Goal: Information Seeking & Learning: Learn about a topic

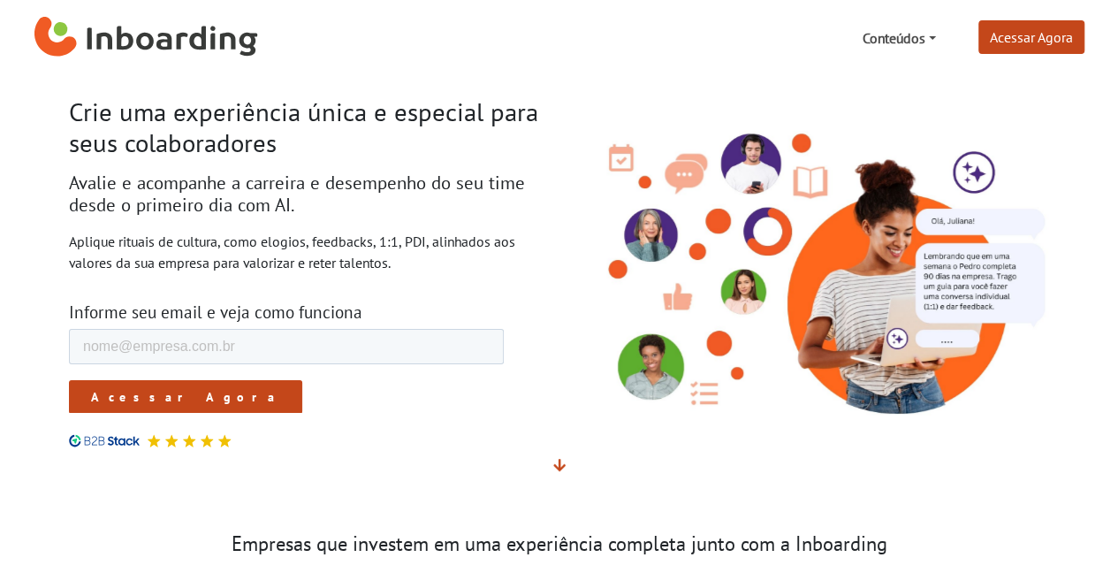
click at [880, 34] on link "Conteúdos" at bounding box center [899, 37] width 88 height 35
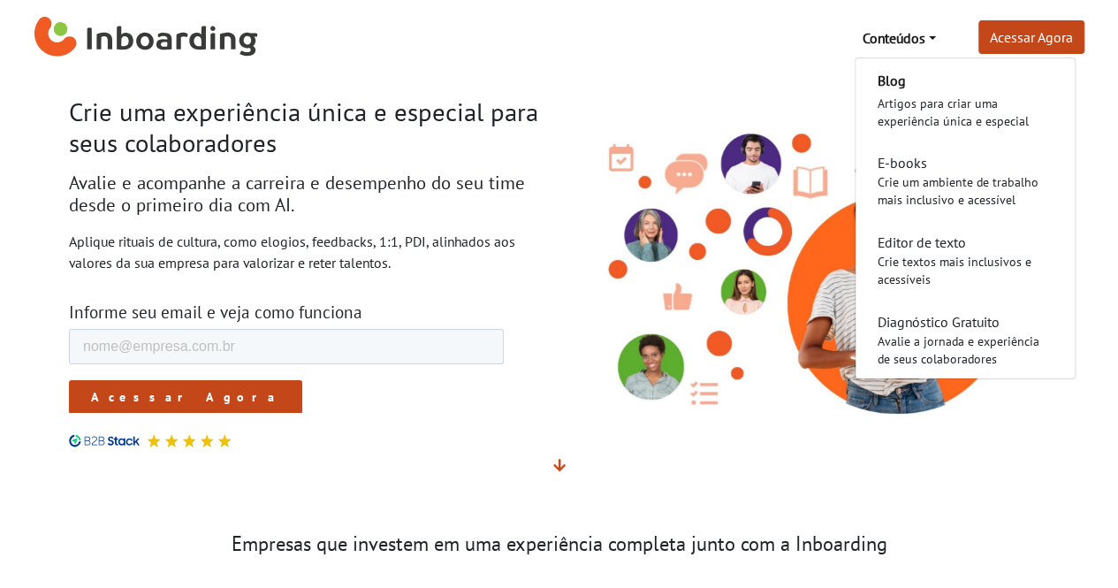
click at [202, 31] on img "Inboarding Home Page" at bounding box center [146, 37] width 224 height 53
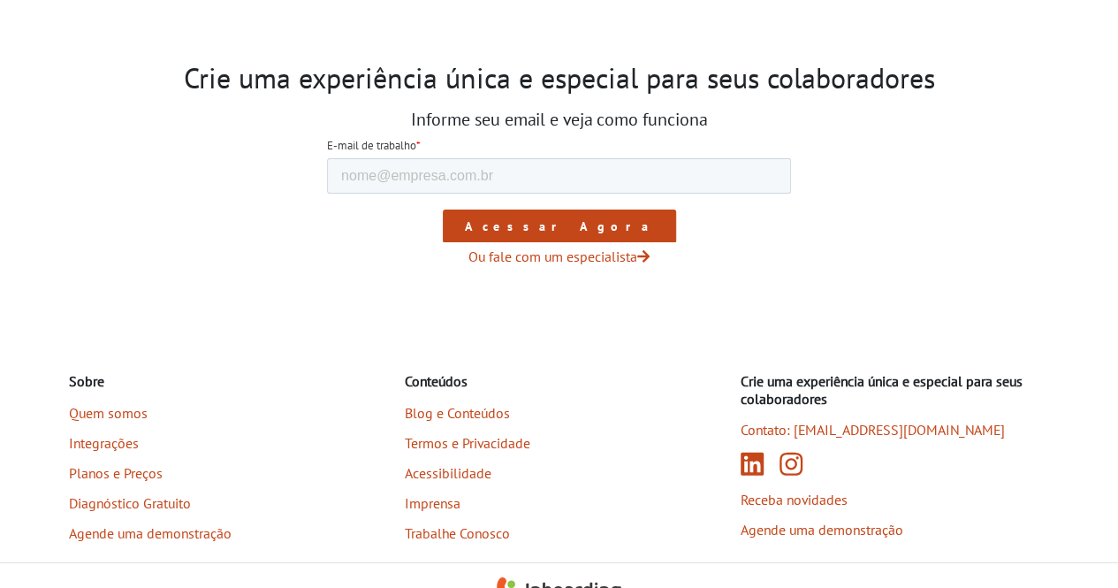
scroll to position [2969, 0]
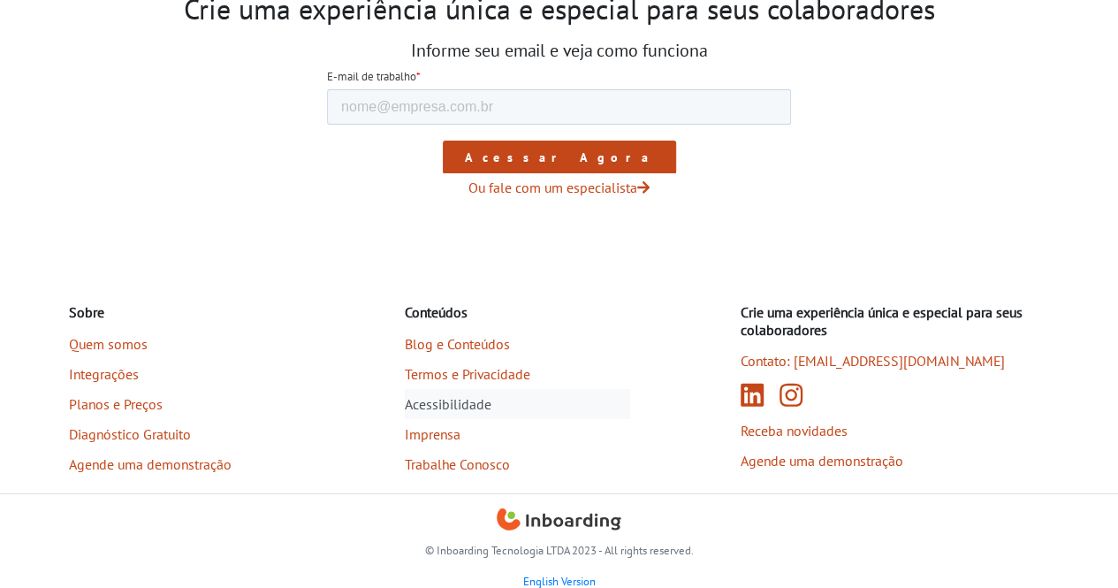
click at [442, 402] on link "Acessibilidade" at bounding box center [517, 404] width 225 height 30
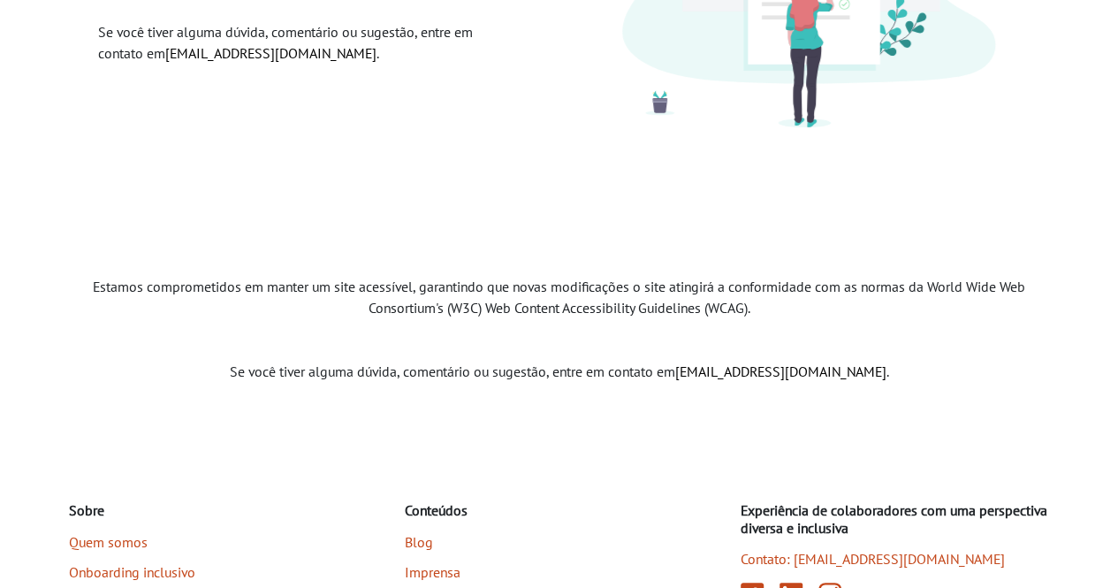
scroll to position [522, 0]
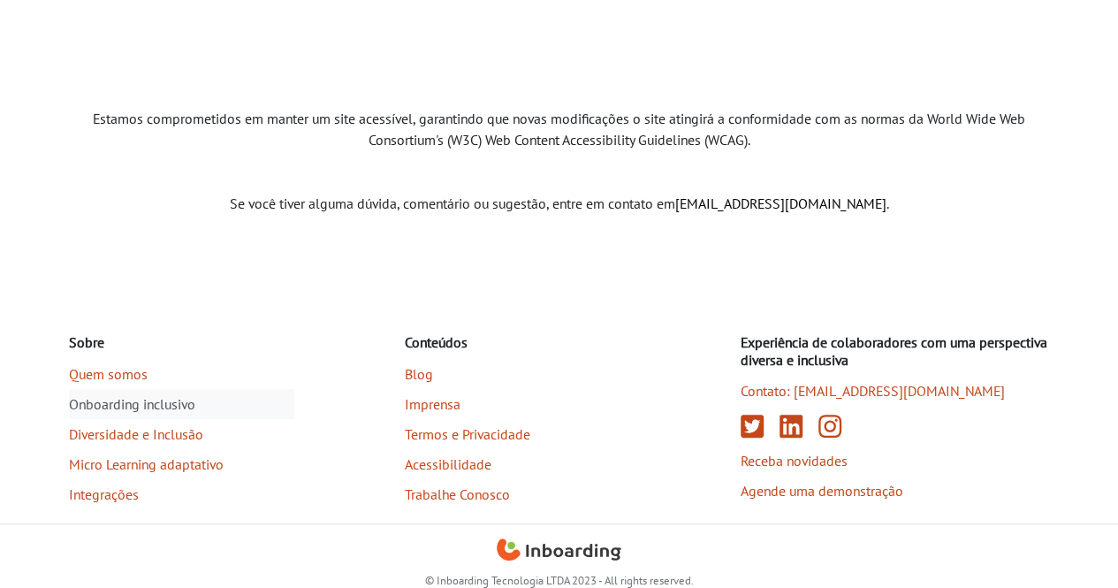
click at [95, 399] on link "Onboarding inclusivo" at bounding box center [181, 404] width 225 height 30
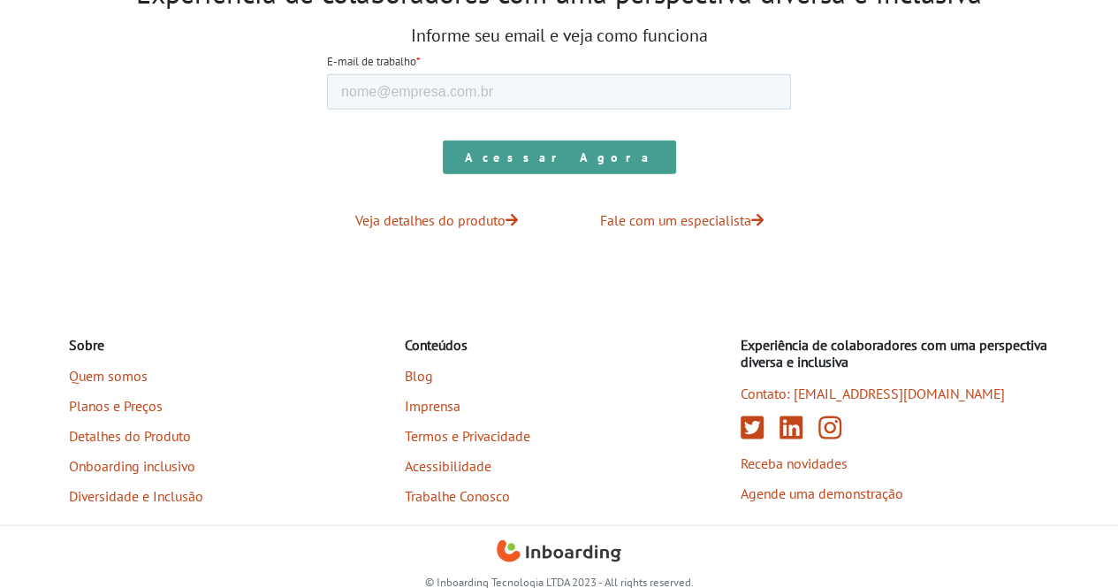
scroll to position [2044, 0]
